Goal: Ask a question: Seek information or help from site administrators or community

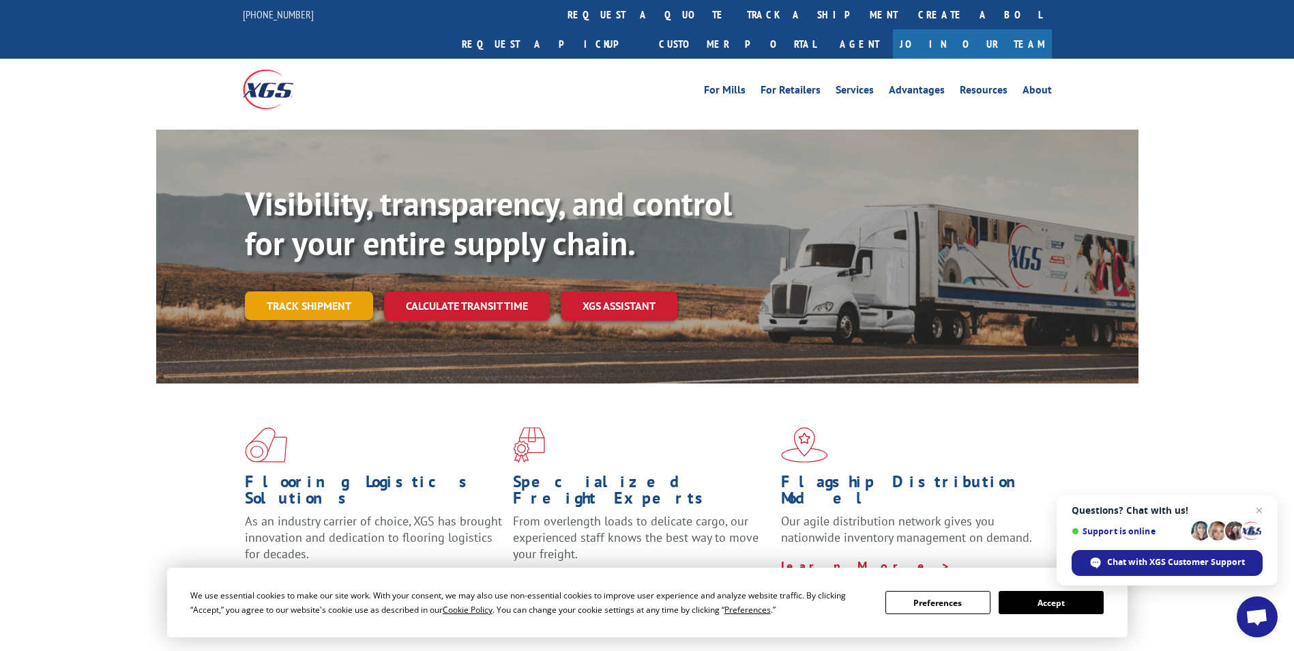
click at [351, 291] on link "Track shipment" at bounding box center [309, 305] width 128 height 29
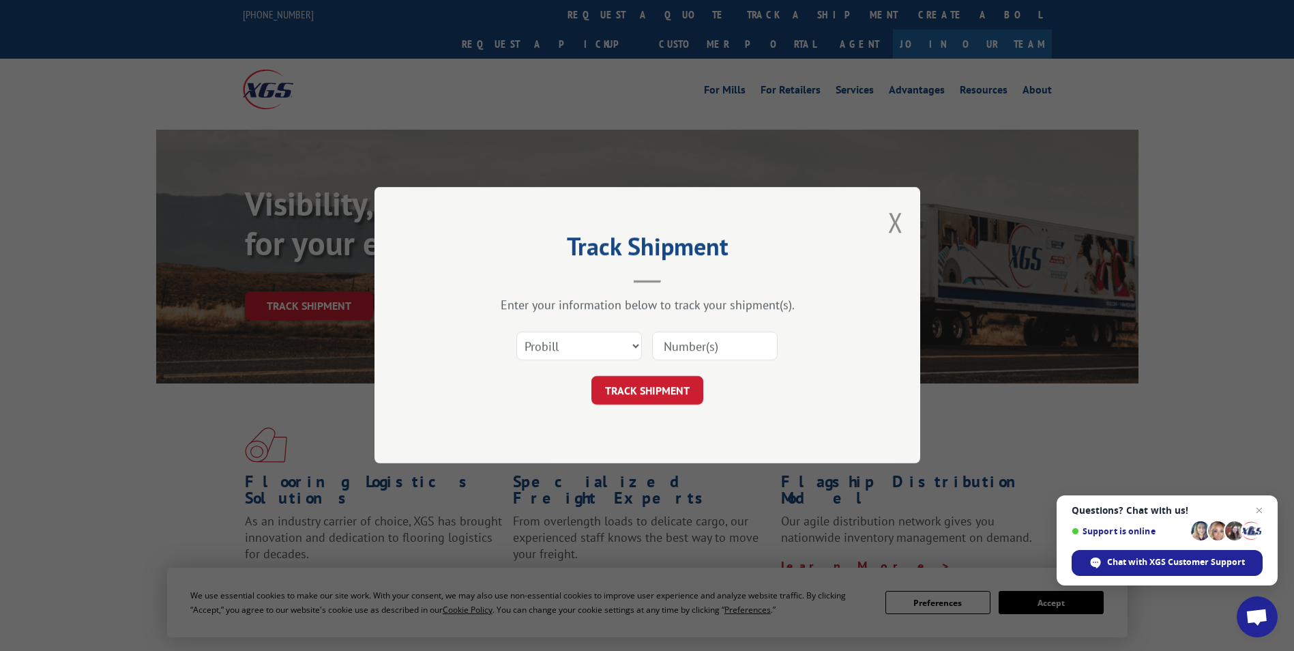
click at [691, 343] on input at bounding box center [715, 346] width 126 height 29
paste input "17587278"
type input "17587278"
click at [677, 400] on button "TRACK SHIPMENT" at bounding box center [648, 391] width 112 height 29
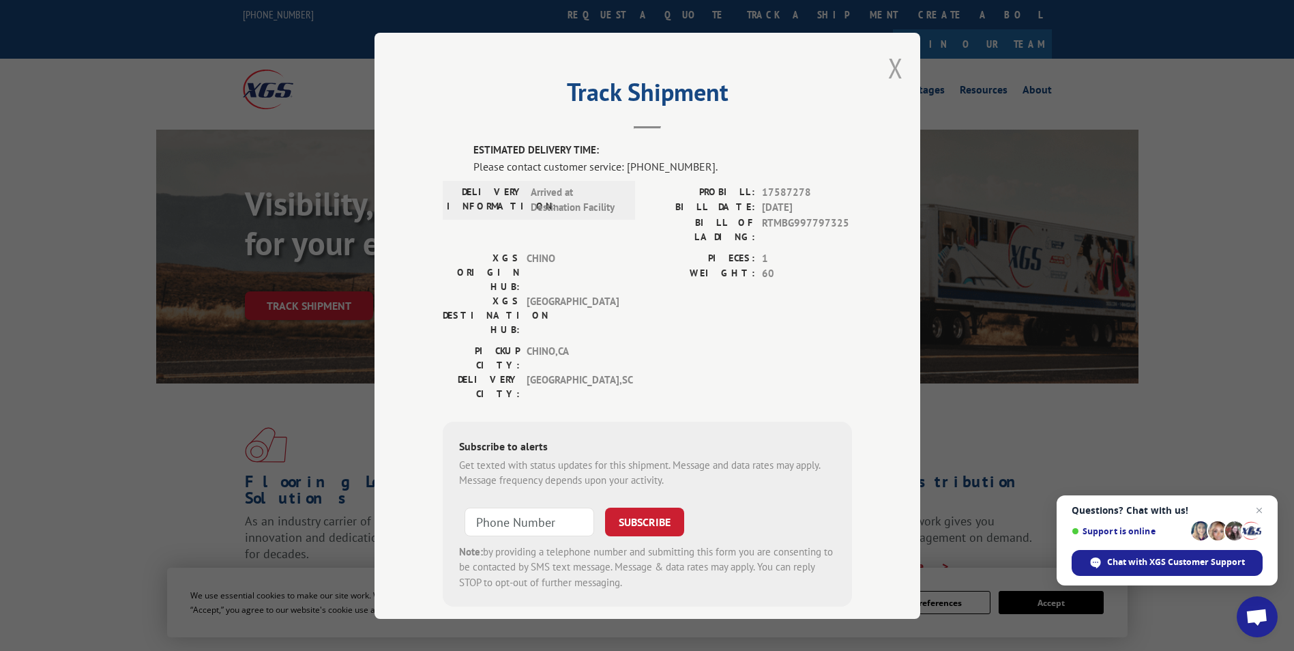
click at [893, 64] on button "Close modal" at bounding box center [895, 68] width 15 height 36
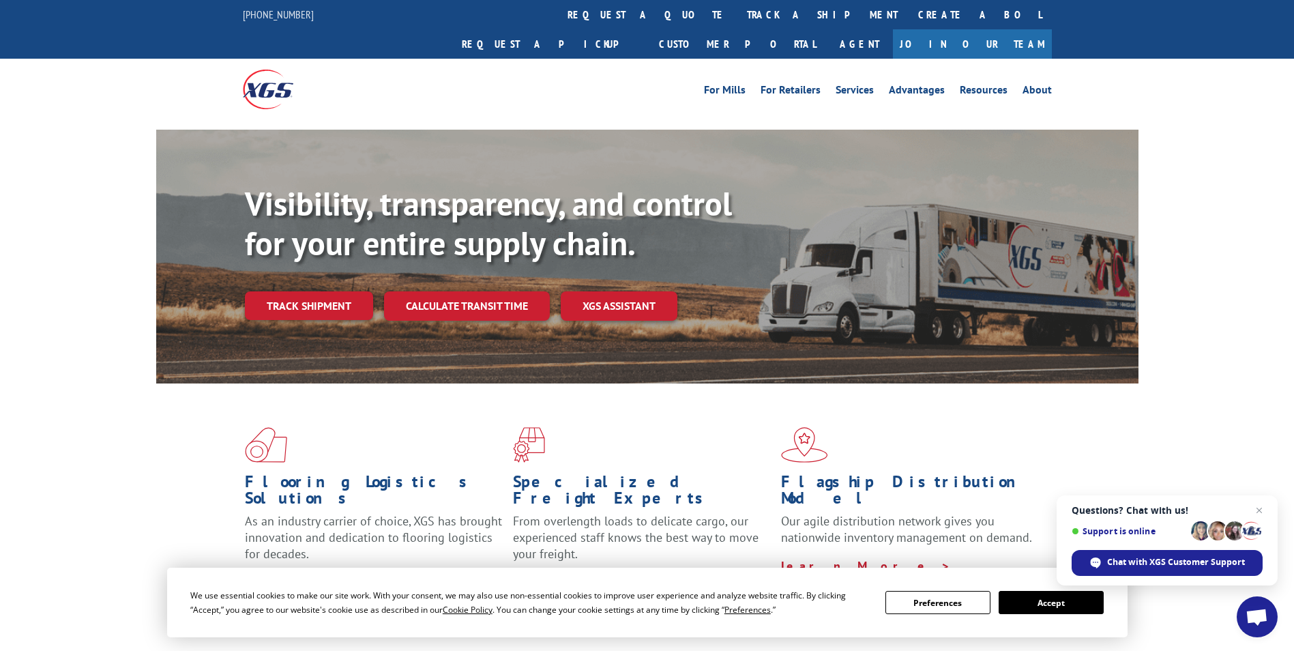
drag, startPoint x: 343, startPoint y: 270, endPoint x: 414, endPoint y: 282, distance: 71.2
click at [343, 291] on link "Track shipment" at bounding box center [309, 305] width 128 height 29
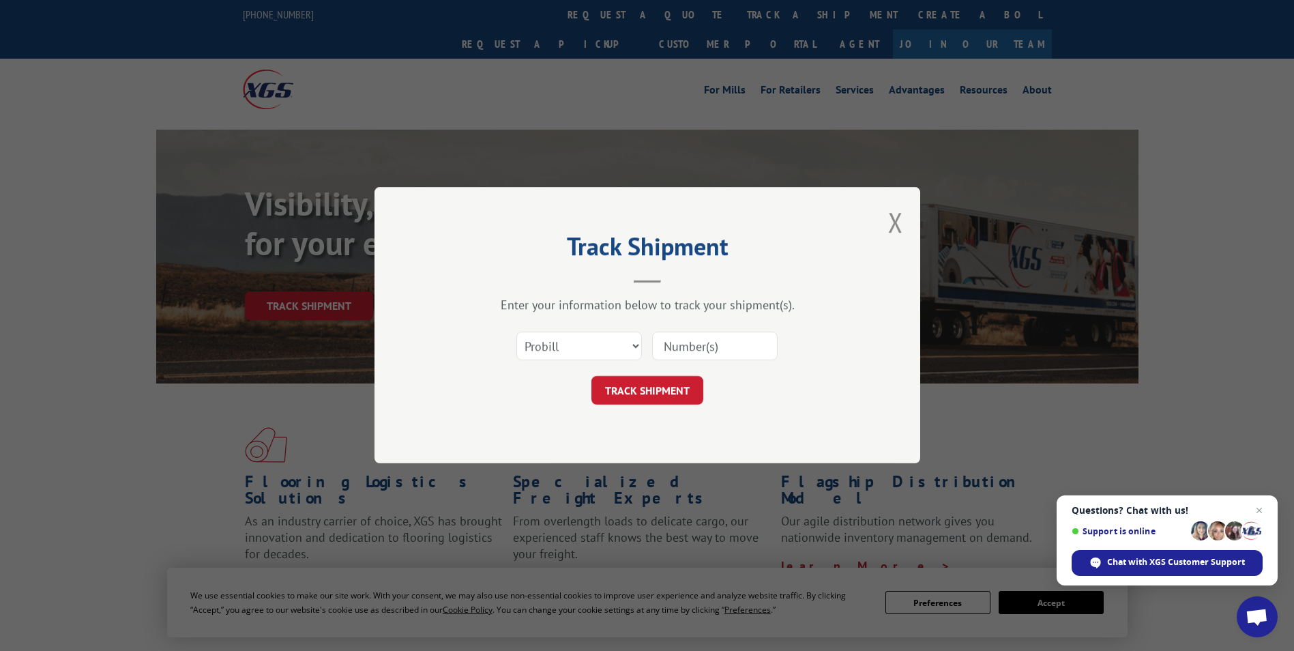
click at [689, 355] on input at bounding box center [715, 346] width 126 height 29
paste input "16137304"
type input "16137304"
click at [652, 396] on button "TRACK SHIPMENT" at bounding box center [648, 391] width 112 height 29
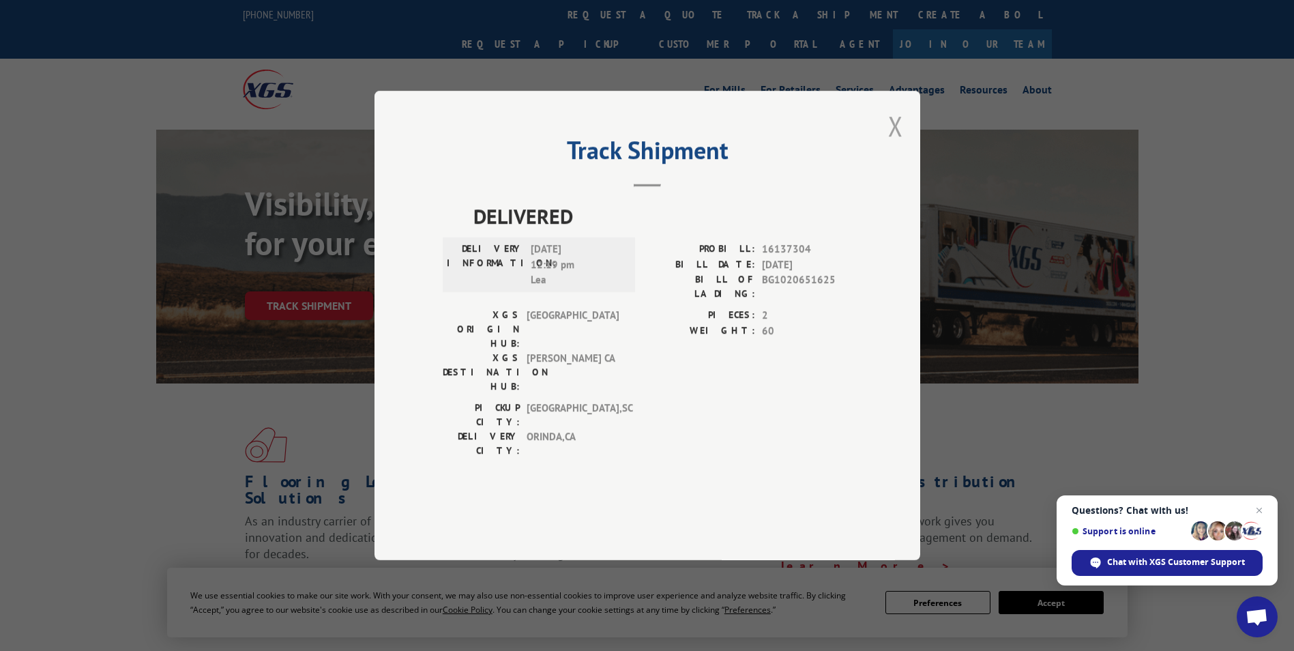
click at [901, 144] on button "Close modal" at bounding box center [895, 126] width 15 height 36
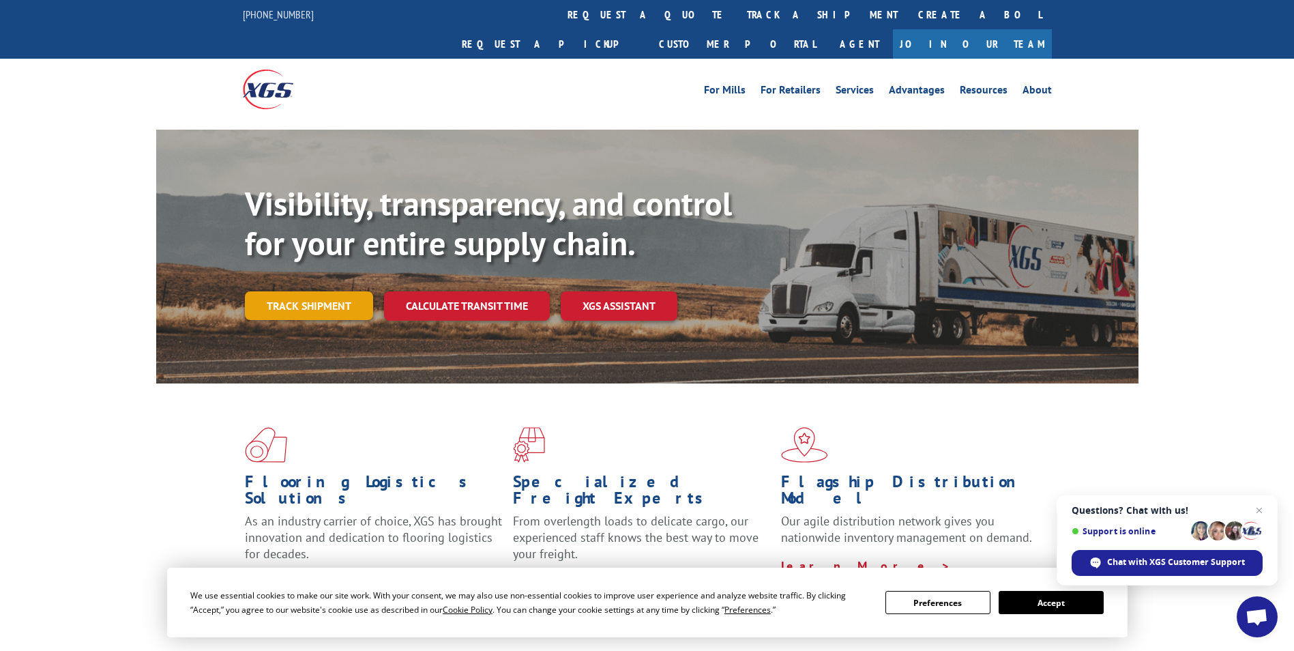
click at [283, 291] on link "Track shipment" at bounding box center [309, 305] width 128 height 29
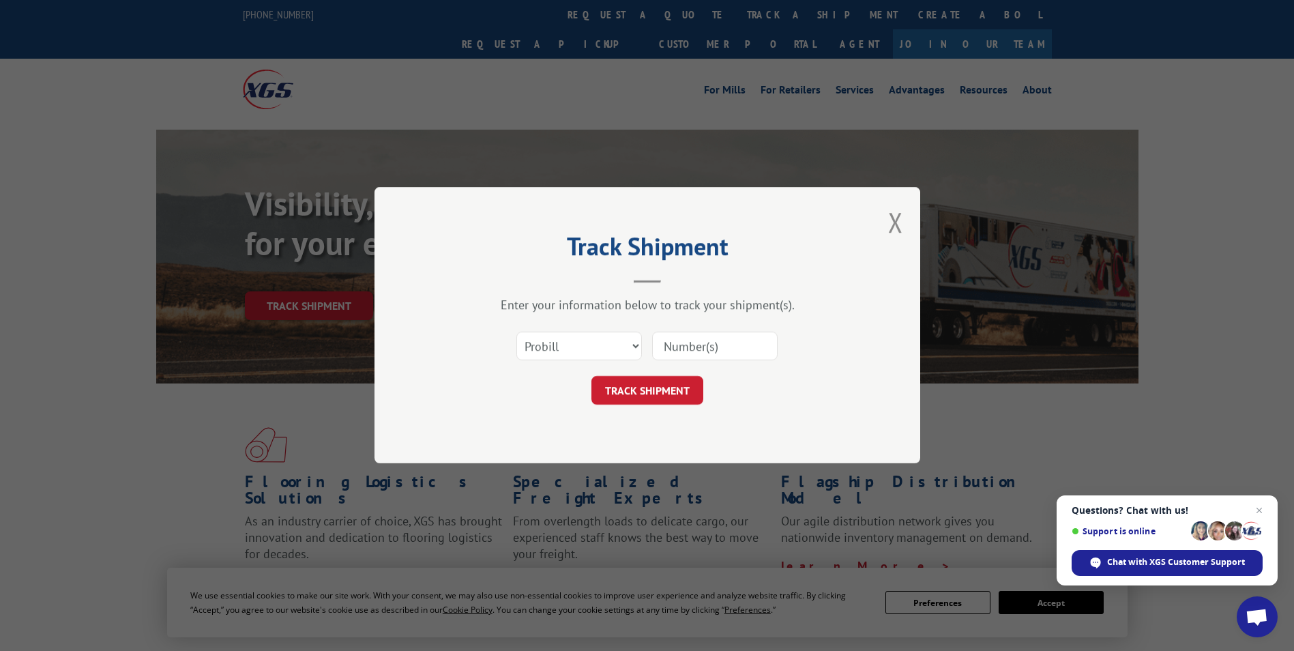
click at [717, 343] on input at bounding box center [715, 346] width 126 height 29
paste input "16137792"
type input "16137792"
click at [658, 394] on button "TRACK SHIPMENT" at bounding box center [648, 391] width 112 height 29
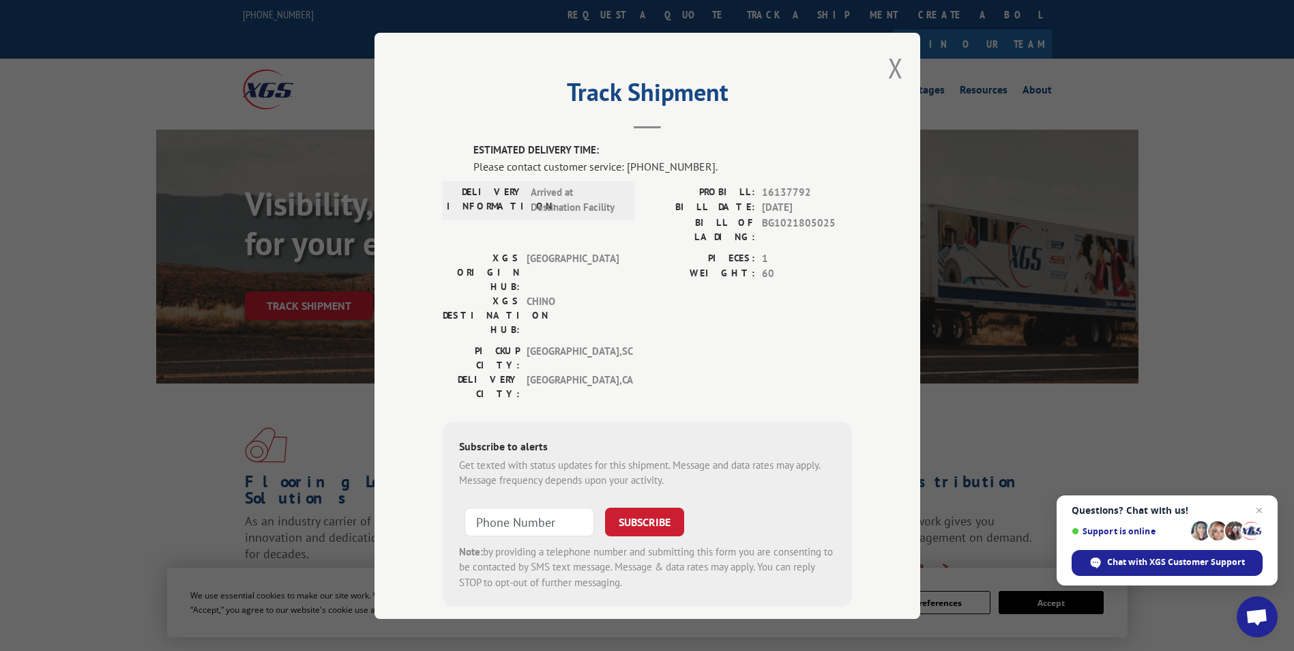
click at [888, 70] on button "Close modal" at bounding box center [895, 68] width 15 height 36
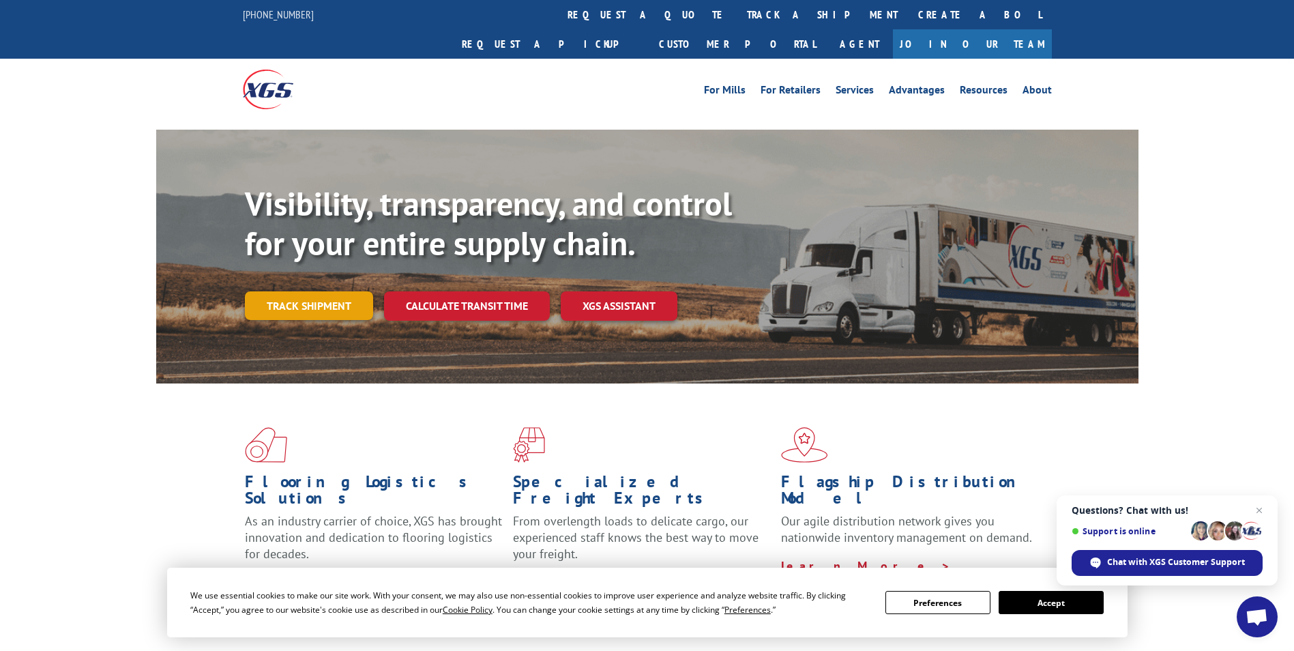
click at [339, 291] on link "Track shipment" at bounding box center [309, 305] width 128 height 29
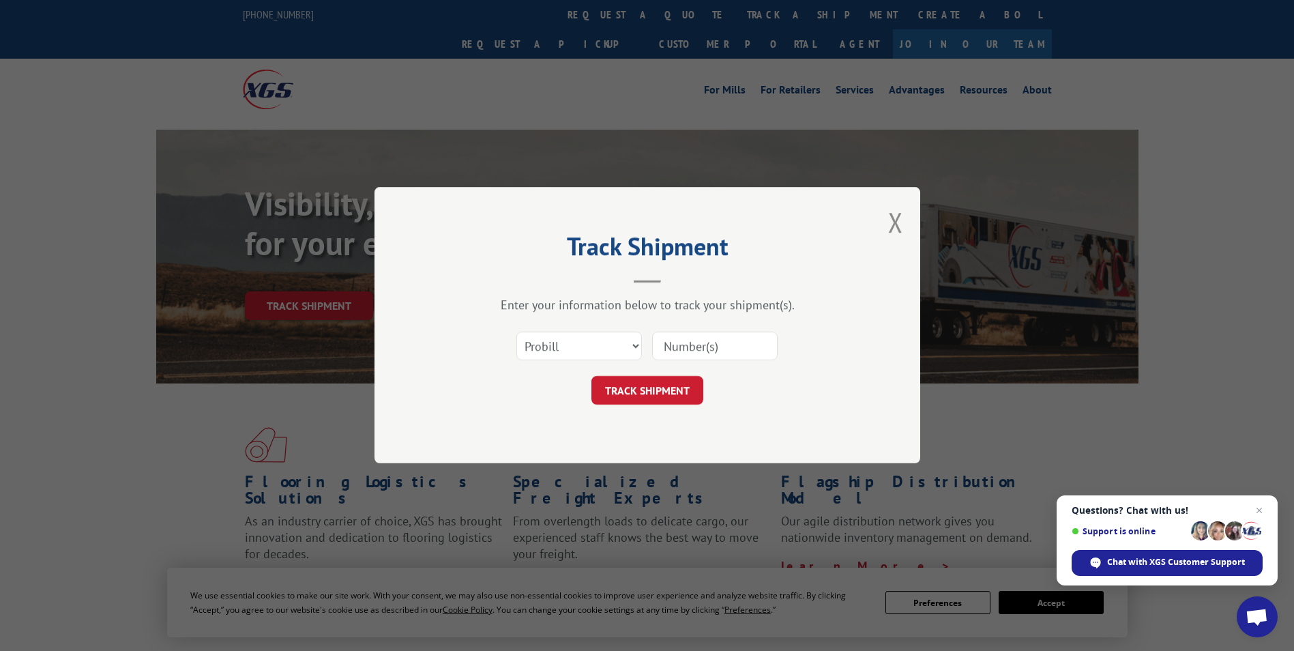
click at [693, 353] on input at bounding box center [715, 346] width 126 height 29
paste input "16137154"
type input "16137154"
click at [652, 386] on button "TRACK SHIPMENT" at bounding box center [648, 391] width 112 height 29
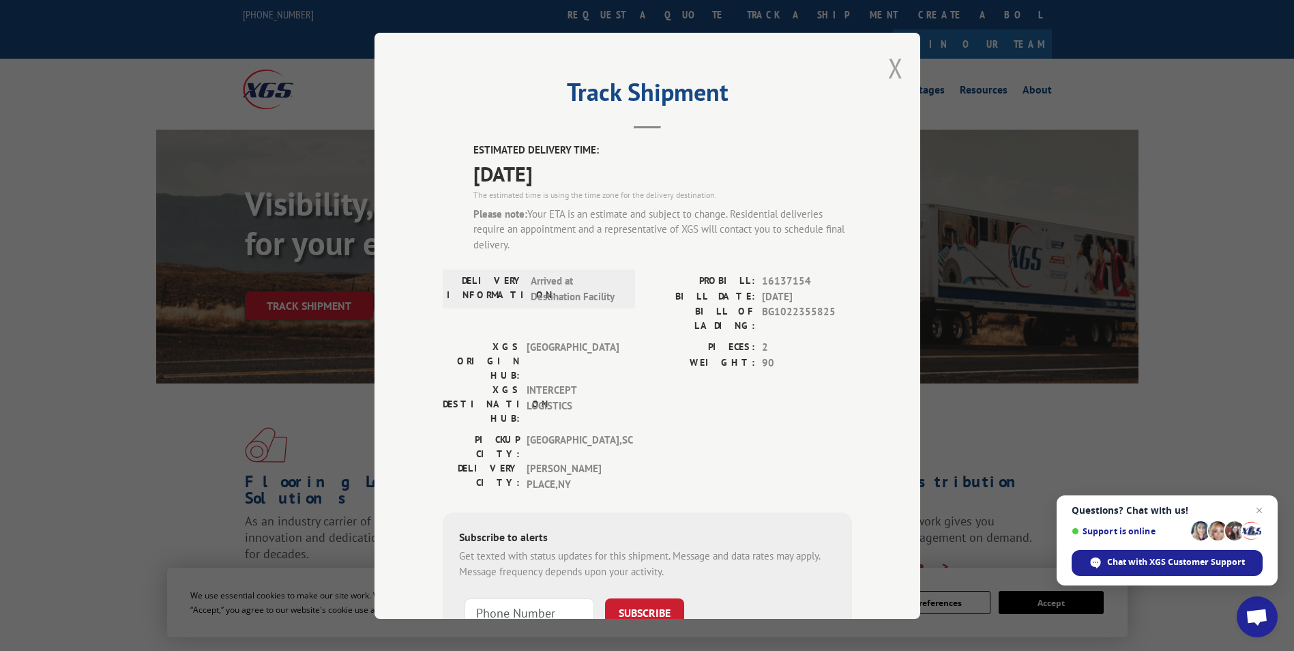
click at [890, 81] on button "Close modal" at bounding box center [895, 68] width 15 height 36
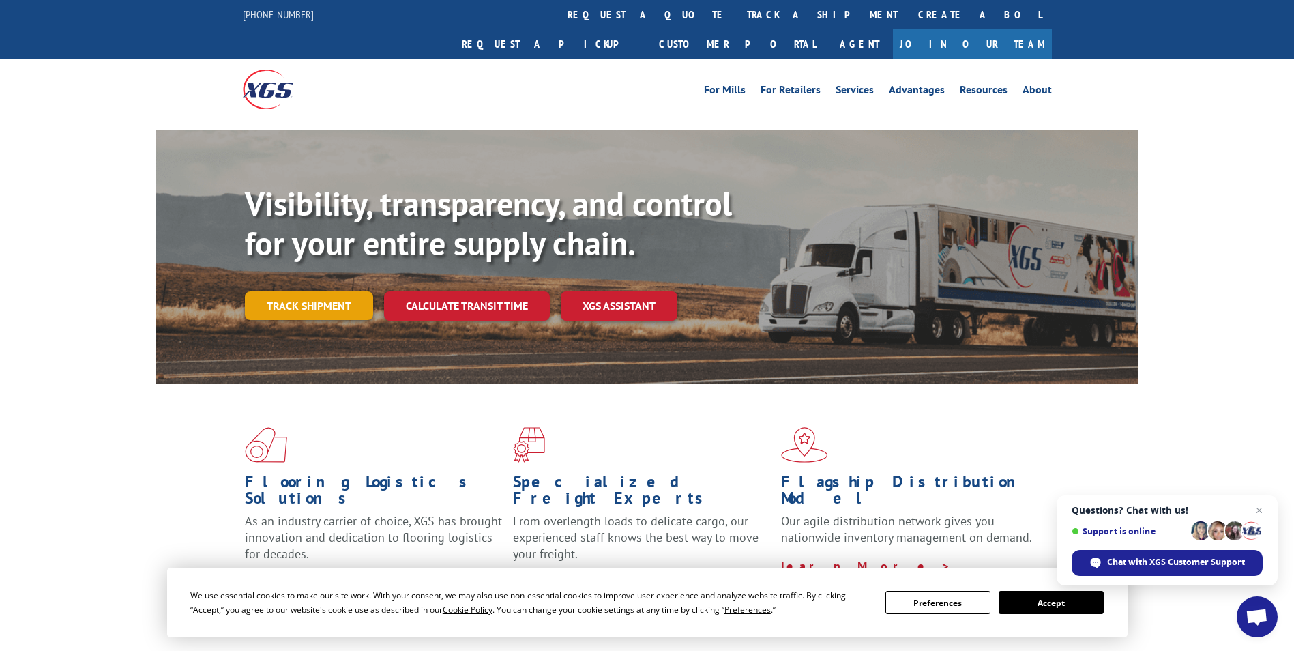
click at [326, 291] on link "Track shipment" at bounding box center [309, 305] width 128 height 29
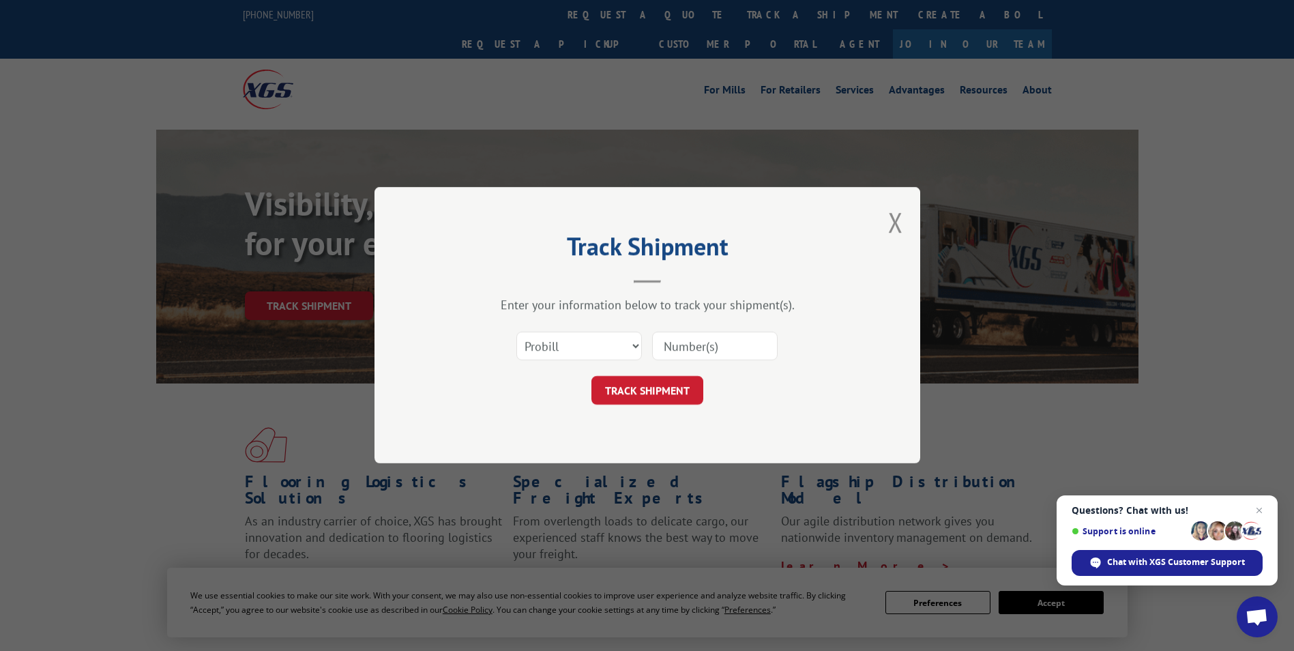
click at [726, 341] on input at bounding box center [715, 346] width 126 height 29
type input "V"
paste input "16137152"
type input "16137152"
click at [690, 385] on button "TRACK SHIPMENT" at bounding box center [648, 391] width 112 height 29
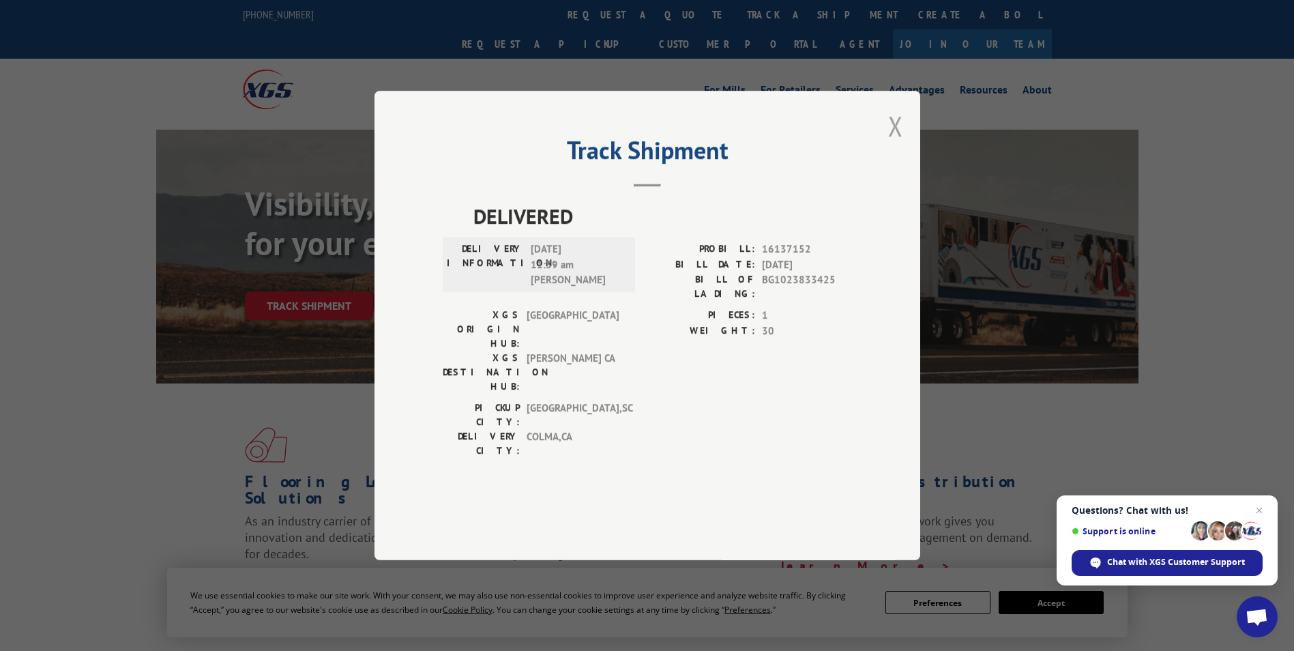
click at [891, 144] on button "Close modal" at bounding box center [895, 126] width 15 height 36
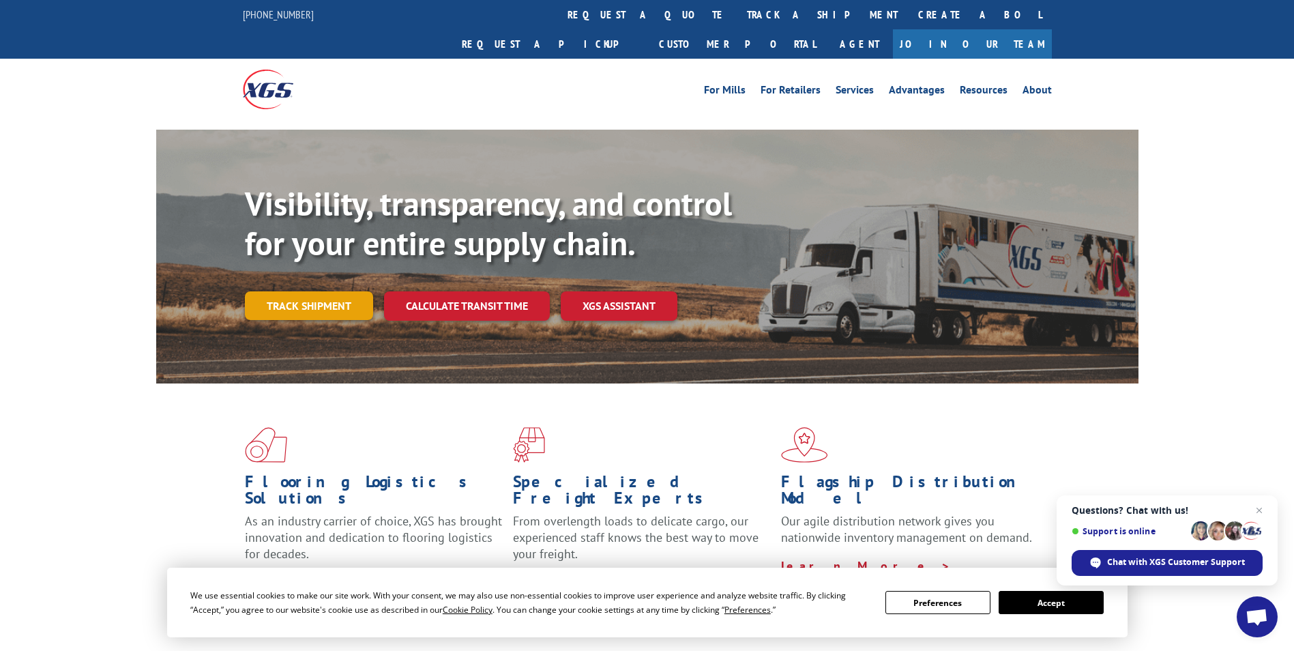
click at [364, 291] on link "Track shipment" at bounding box center [309, 305] width 128 height 29
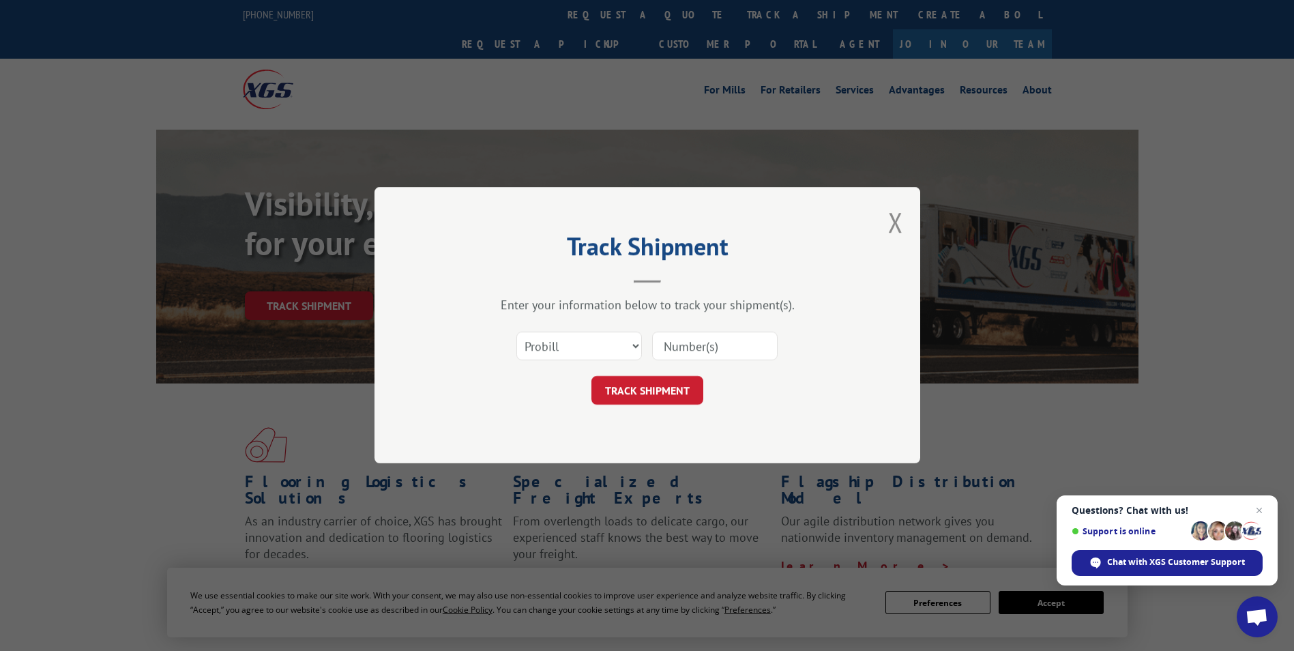
click at [702, 336] on input at bounding box center [715, 346] width 126 height 29
paste input "16137301"
type input "16137301"
click at [658, 394] on button "TRACK SHIPMENT" at bounding box center [648, 391] width 112 height 29
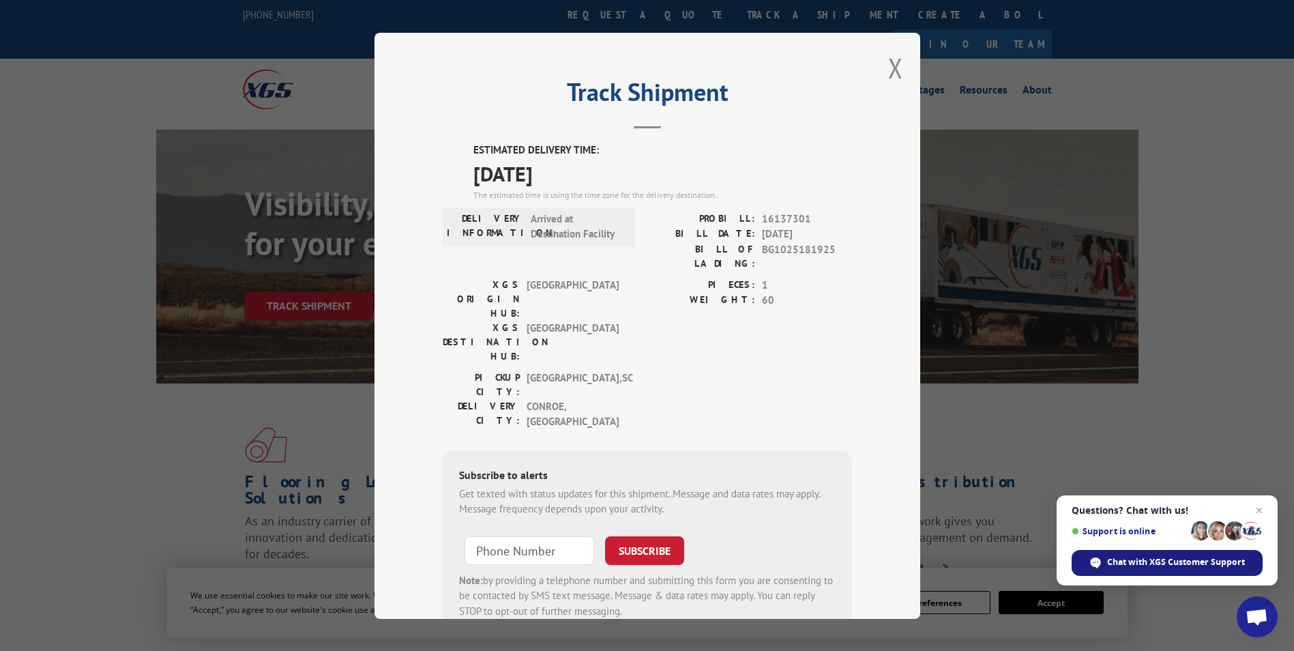
click at [1103, 562] on div "Chat with XGS Customer Support" at bounding box center [1167, 563] width 191 height 26
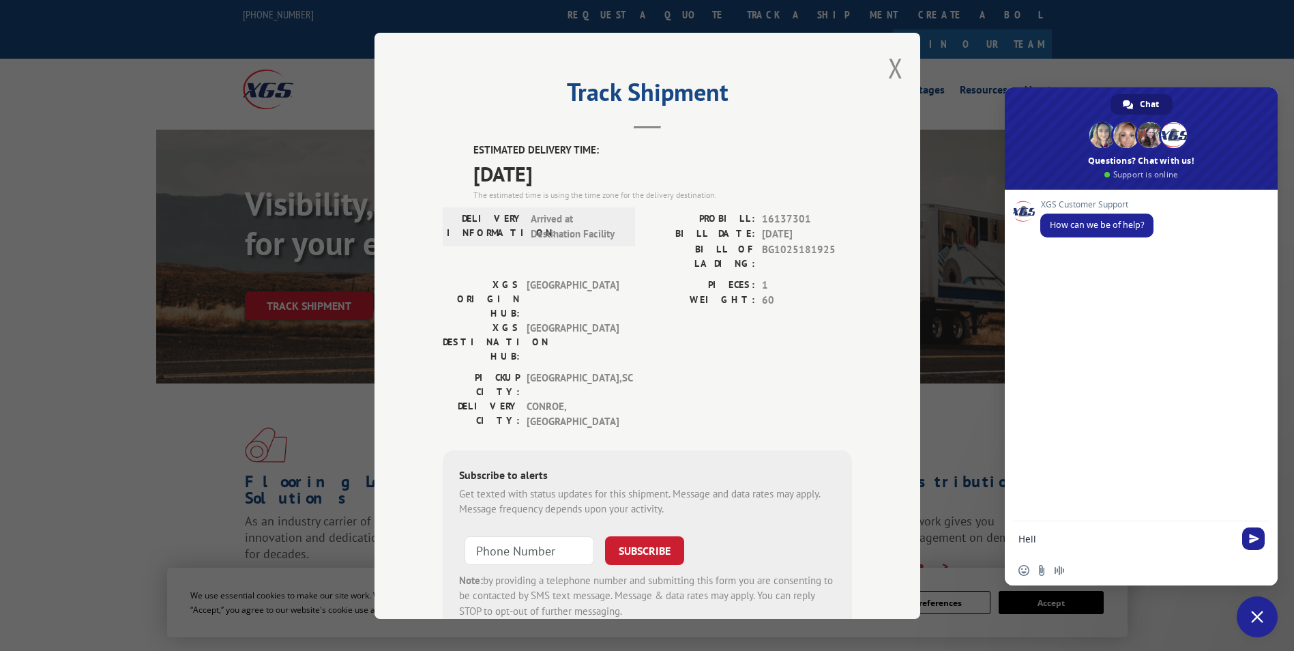
type textarea "Hello"
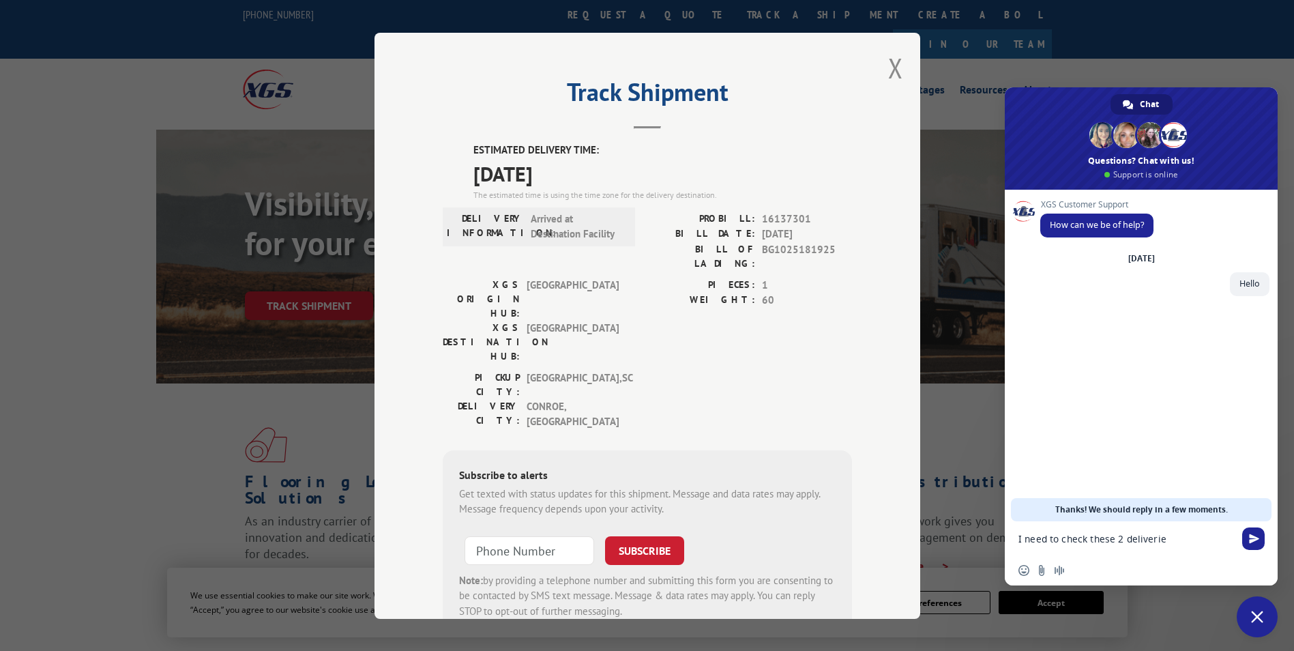
type textarea "I need to check these 2 deliveries"
type textarea "17587278 16137792"
type textarea "Please"
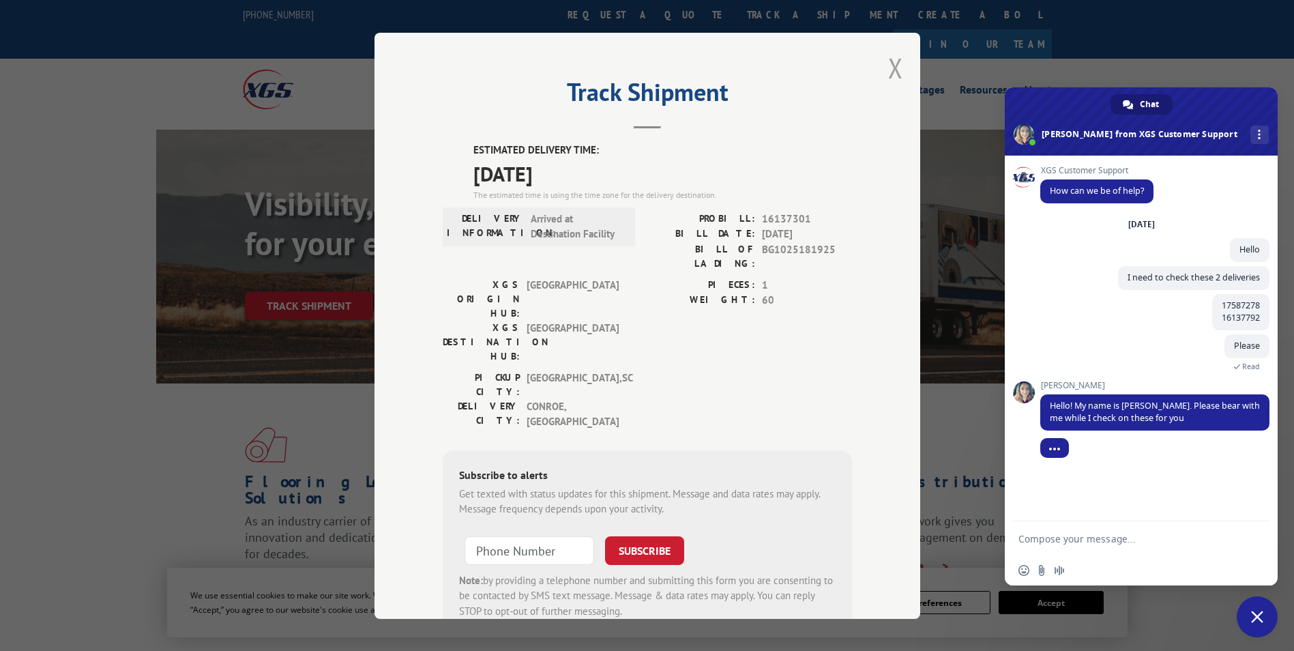
click at [889, 76] on button "Close modal" at bounding box center [895, 68] width 15 height 36
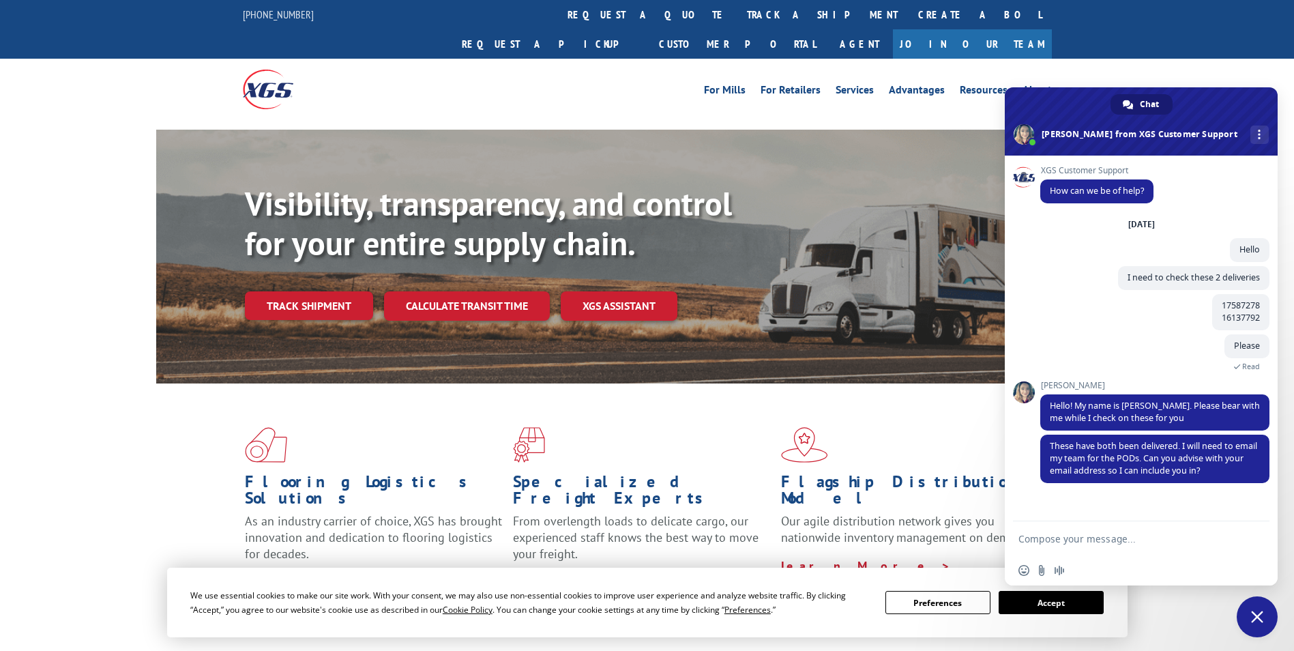
click at [1085, 545] on form at bounding box center [1127, 539] width 216 height 37
click at [1087, 540] on textarea "Compose your message..." at bounding box center [1127, 539] width 216 height 12
type textarea "[EMAIL_ADDRESS][DOMAIN_NAME]"
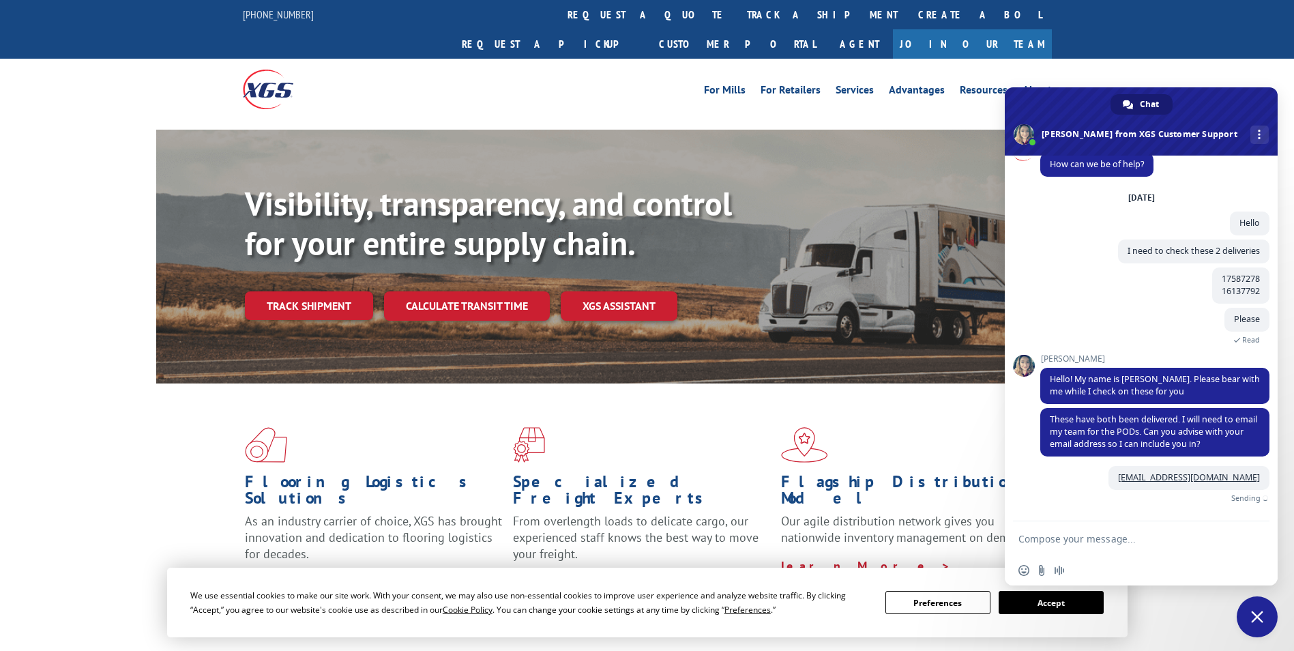
scroll to position [11, 0]
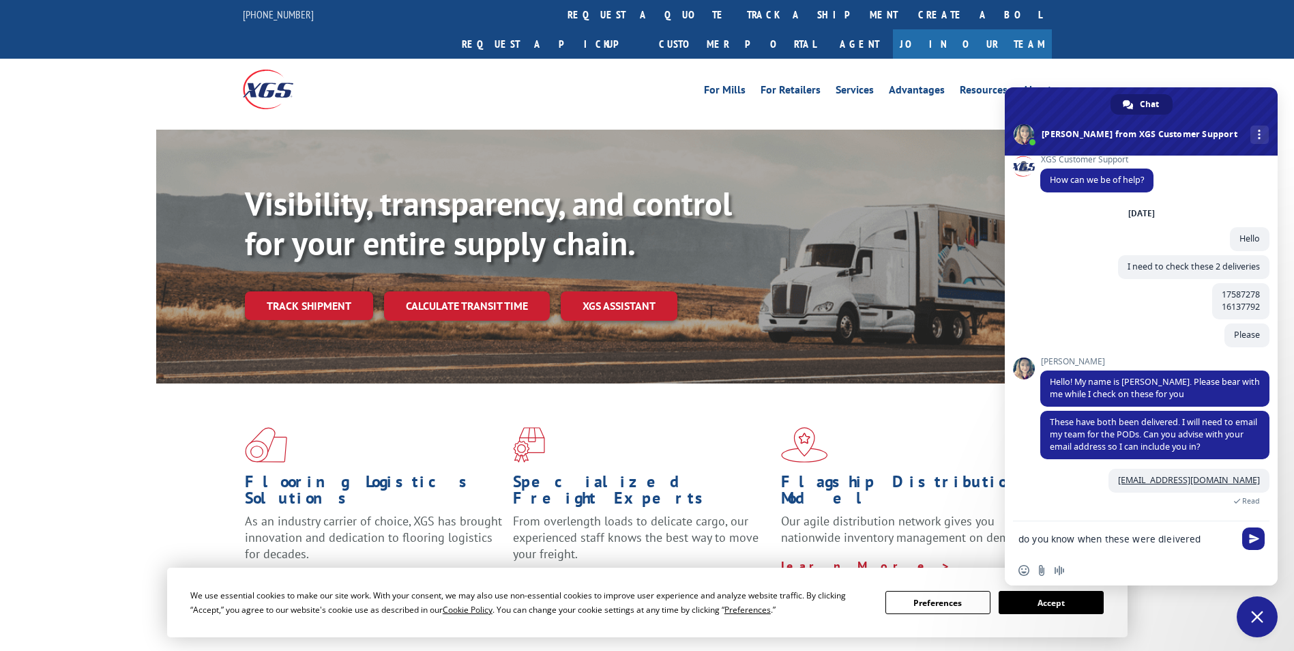
type textarea "do you know when these were dleivered?"
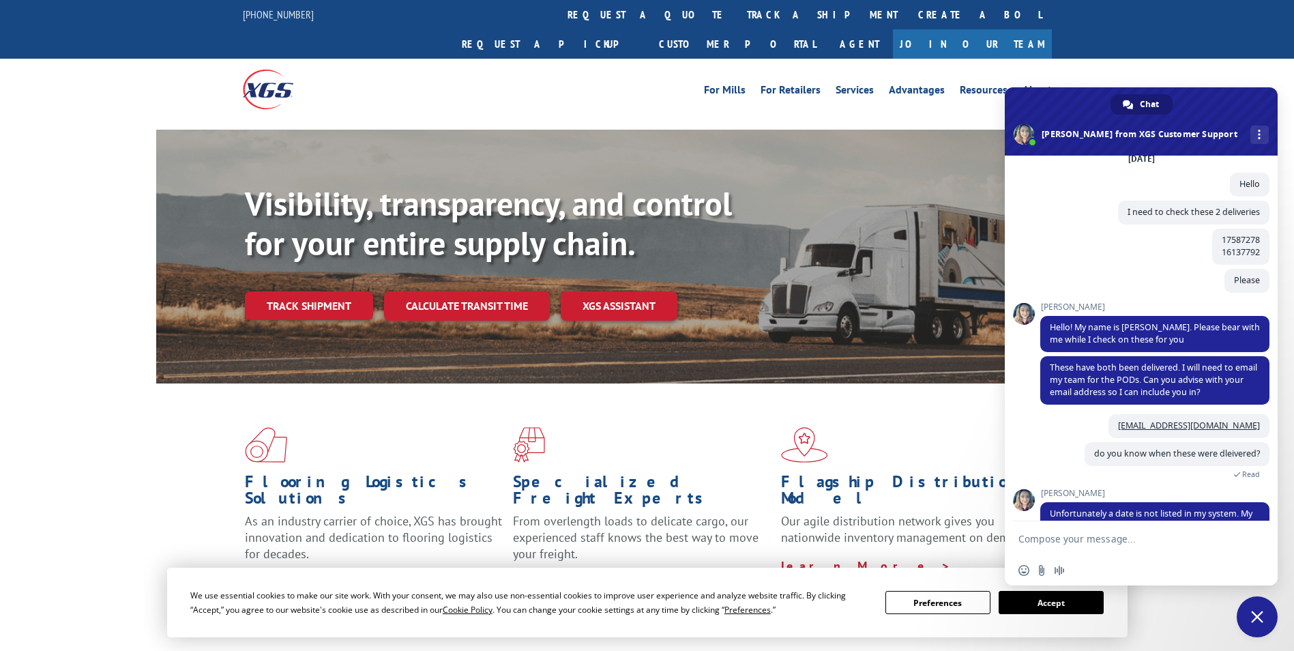
scroll to position [111, 0]
